Goal: Task Accomplishment & Management: Use online tool/utility

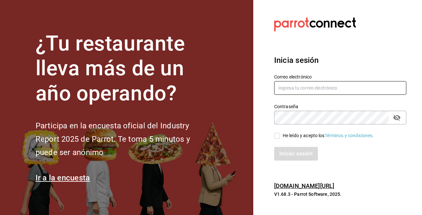
click at [299, 86] on input "text" at bounding box center [340, 88] width 132 height 14
click at [308, 88] on input "text" at bounding box center [340, 88] width 132 height 14
type input "corcas7916@gmail.com"
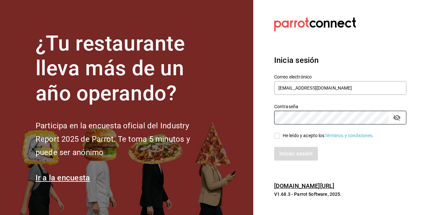
click at [278, 137] on input "He leído y acepto los Términos y condiciones." at bounding box center [277, 136] width 6 height 6
checkbox input "true"
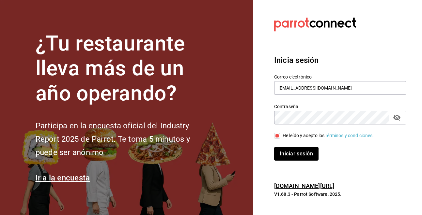
click at [289, 153] on button "Iniciar sesión" at bounding box center [296, 154] width 44 height 14
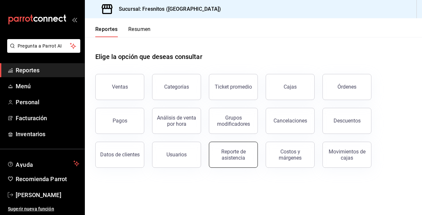
click at [235, 157] on div "Reporte de asistencia" at bounding box center [233, 155] width 40 height 12
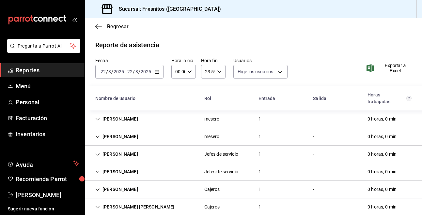
type input "abd8f7ad-022e-4708-9c73-6478ce942983,f5b0584e-410d-4ce4-92c0-fee07d9fc9b8,d35ff…"
click at [156, 74] on div "[DATE] [DATE] - [DATE] [DATE]" at bounding box center [129, 72] width 68 height 14
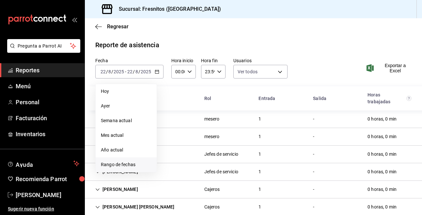
click at [146, 165] on span "Rango de fechas" at bounding box center [126, 164] width 51 height 7
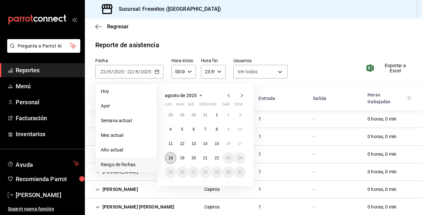
click at [172, 160] on abbr "18" at bounding box center [170, 158] width 4 height 5
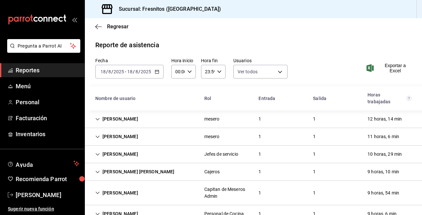
click at [156, 69] on div "[DATE] [DATE] - [DATE] [DATE]" at bounding box center [129, 72] width 68 height 14
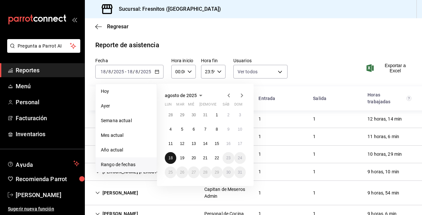
click at [169, 156] on abbr "18" at bounding box center [170, 158] width 4 height 5
drag, startPoint x: 169, startPoint y: 156, endPoint x: 218, endPoint y: 159, distance: 48.7
click at [218, 159] on div "28 29 30 31 1 2 3 4 5 6 7 8 9 10 11 12 13 14 15 16 17 18 19 20 21 22 23 24 25 2…" at bounding box center [205, 143] width 81 height 69
click at [218, 159] on abbr "22" at bounding box center [217, 158] width 4 height 5
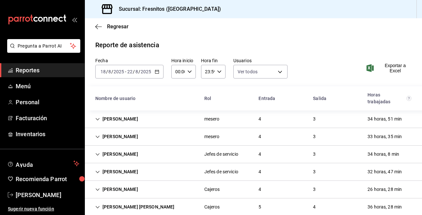
click at [392, 70] on span "Exportar a Excel" at bounding box center [390, 68] width 44 height 10
